Goal: Check status

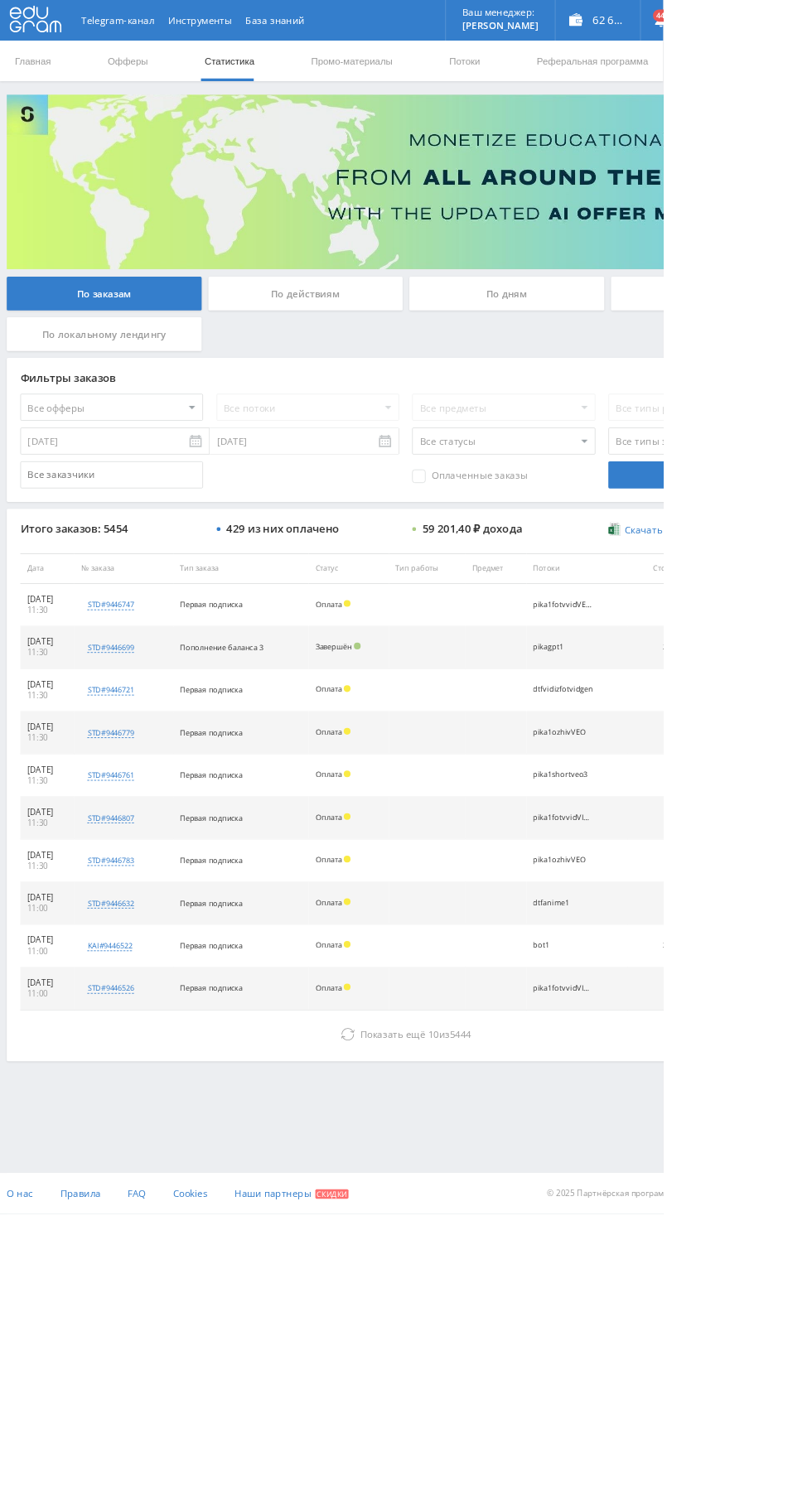
click at [582, 369] on div "По дням" at bounding box center [620, 360] width 239 height 42
click at [0, 0] on input "По дням" at bounding box center [0, 0] width 0 height 0
